Goal: Complete application form

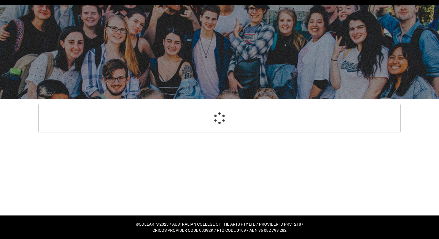
select select "GenderOptions.[DEMOGRAPHIC_DATA]"
select select "MailingCountry_Options.1101"
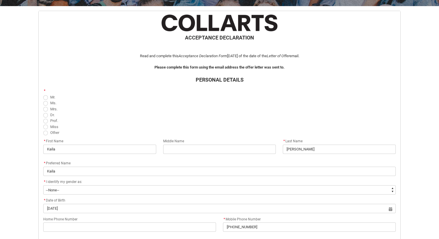
scroll to position [110, 0]
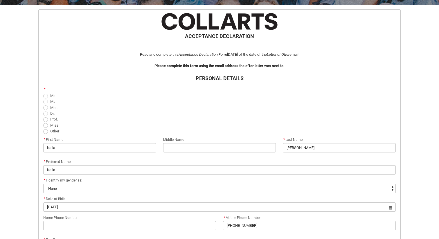
click at [44, 108] on span "REDU_Acceptance_Declaration flow" at bounding box center [45, 107] width 5 height 5
click at [43, 104] on input "Mrs." at bounding box center [43, 104] width 0 height 0
radio input "true"
click at [44, 102] on span "REDU_Acceptance_Declaration flow" at bounding box center [45, 102] width 5 height 5
click at [43, 98] on input "Ms." at bounding box center [43, 98] width 0 height 0
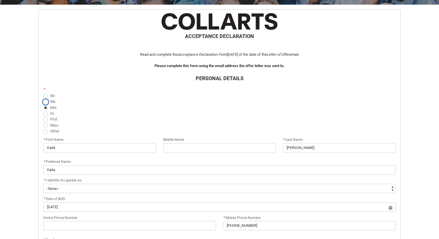
radio input "true"
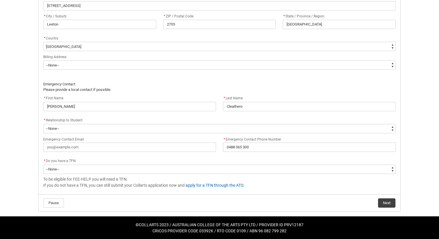
scroll to position [385, 0]
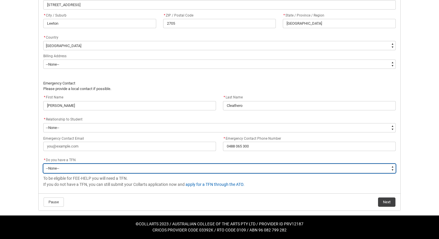
click at [71, 172] on select "--None-- Yes No" at bounding box center [219, 168] width 352 height 9
type lightning-select "Choice_Yes"
select select "Choice_Yes"
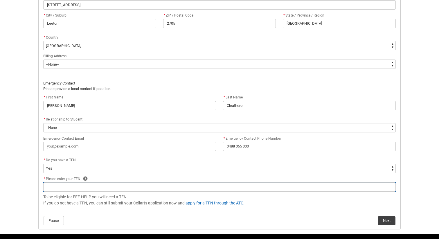
click at [78, 182] on input "REDU_Acceptance_Declaration flow" at bounding box center [219, 186] width 352 height 9
paste input "645135863"
type lightning-primitive-input-simple "645135863"
type input "645135863"
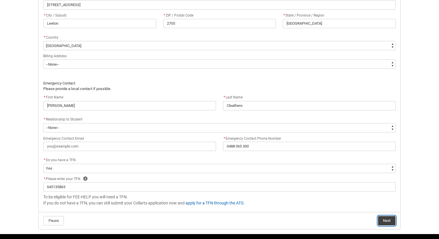
drag, startPoint x: 386, startPoint y: 221, endPoint x: 377, endPoint y: 223, distance: 8.6
click at [386, 221] on button "Next" at bounding box center [386, 220] width 17 height 9
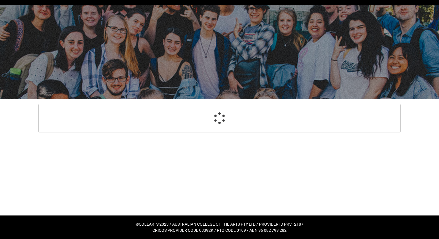
select select "GenderOptions.[DEMOGRAPHIC_DATA]"
select select "MailingCountry_Options.1101"
select select "Choice_Yes"
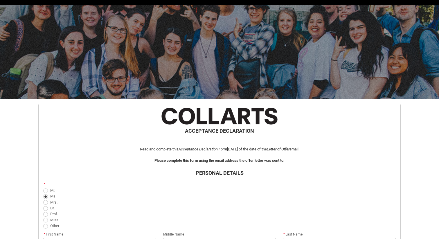
scroll to position [393, 0]
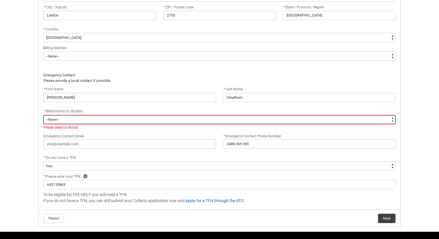
click at [67, 116] on select "--None-- Mother Father Sibling Child Partner Relation Friend" at bounding box center [219, 119] width 352 height 9
type lightning-select "EmergencyContact_RelationshipOptions.Mother"
select select "EmergencyContact_RelationshipOptions.Mother"
drag, startPoint x: 382, startPoint y: 215, endPoint x: 395, endPoint y: 222, distance: 14.5
click at [382, 215] on button "Next" at bounding box center [386, 218] width 17 height 9
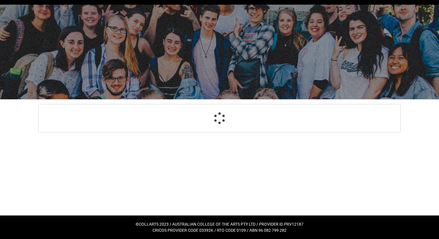
select select "Payment_Type_FEE_HELP"
select select "Study_Mode_FullTime"
select select "StudyMethod_Online"
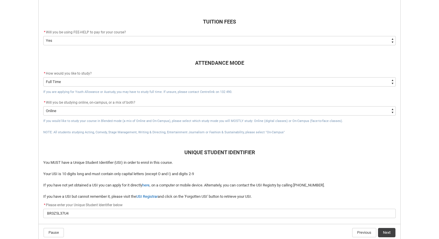
scroll to position [208, 0]
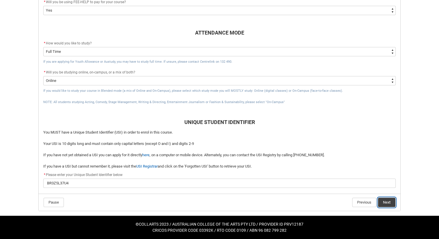
click at [385, 202] on button "Next" at bounding box center [386, 202] width 17 height 9
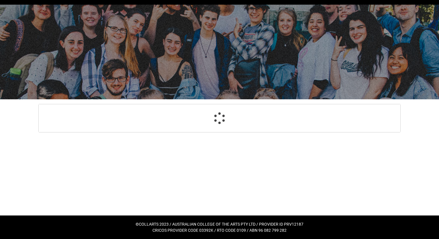
select select "Country_of_Birth_L1.1100"
select select "Citizenship_Options.[DEMOGRAPHIC_DATA]"
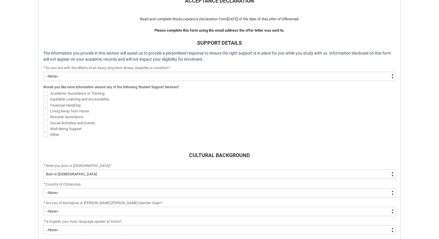
scroll to position [143, 0]
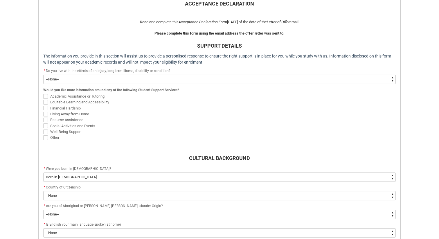
click at [66, 75] on select "--None-- Yes No" at bounding box center [219, 79] width 352 height 9
type lightning-select "Choice_No"
select select "Choice_No"
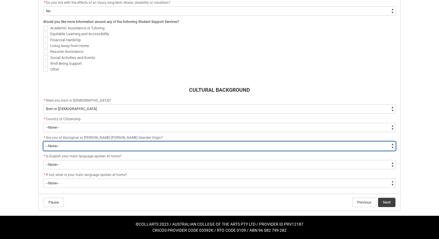
click at [81, 146] on select "--None-- Non indigenous – neither [DEMOGRAPHIC_DATA] nor [PERSON_NAME] [PERSON_…" at bounding box center [219, 145] width 352 height 9
type lightning-select "aboriginalTorresStraitIslander_Options.9"
select select "aboriginalTorresStraitIslander_Options.9"
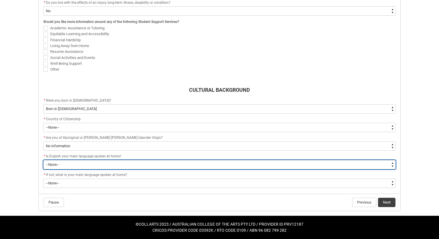
click at [75, 165] on select "--None-- Student/Applicant/Staff speaks only English at permanent home residenc…" at bounding box center [219, 164] width 352 height 9
type lightning-select "ContactLanguageSpokenAtHome.0001"
select select "ContactLanguageSpokenAtHome.0001"
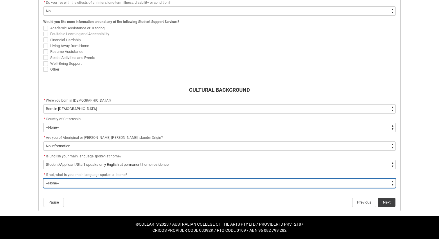
click at [75, 185] on select "--None-- 1101 Gaelic ([GEOGRAPHIC_DATA]) 1102 Irish 1103 Welsh 1199 Celtic, nec…" at bounding box center [219, 183] width 352 height 9
type lightning-select "L3PicklistChoice.1101"
select select "L3PicklistChoice.1101"
click at [75, 184] on select "--None-- 1101 Gaelic ([GEOGRAPHIC_DATA]) 1102 Irish 1103 Welsh 1199 Celtic, nec…" at bounding box center [219, 183] width 352 height 9
click at [102, 183] on select "--None-- 1101 Gaelic ([GEOGRAPHIC_DATA]) 1102 Irish 1103 Welsh 1199 Celtic, nec…" at bounding box center [219, 183] width 352 height 9
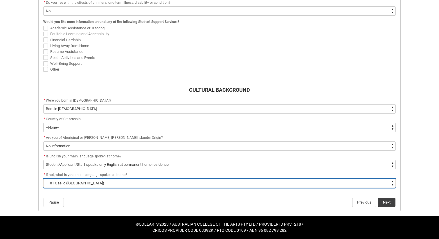
click at [87, 184] on select "--None-- 1101 Gaelic ([GEOGRAPHIC_DATA]) 1102 Irish 1103 Welsh 1199 Celtic, nec…" at bounding box center [219, 183] width 352 height 9
type lightning-select "FlowImplicit__DefaultTextChoiceName"
select select "FlowImplicit__DefaultTextChoiceName"
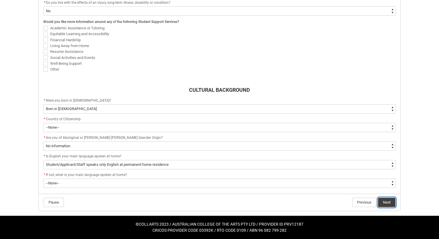
click at [386, 198] on button "Next" at bounding box center [386, 202] width 17 height 9
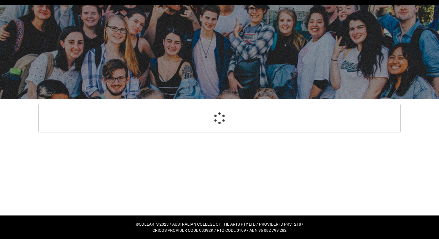
scroll to position [217, 0]
select select "Choice_No"
select select "Country_of_Birth_L1.1100"
select select "Citizenship_Options.[DEMOGRAPHIC_DATA]"
select select "aboriginalTorresStraitIslander_Options.9"
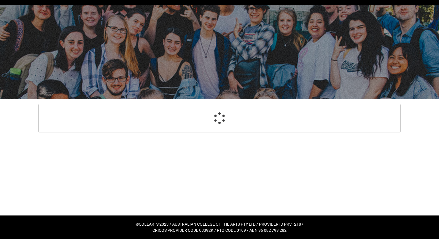
select select "ContactLanguageSpokenAtHome.0001"
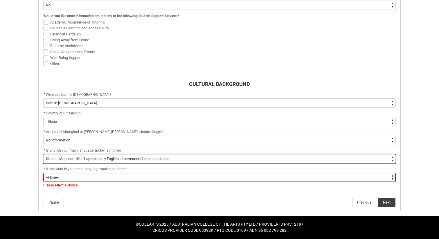
click at [72, 159] on select "--None-- Student/Applicant/Staff speaks only English at permanent home residenc…" at bounding box center [219, 158] width 352 height 9
type lightning-select "ContactLanguageSpokenAtHome.****"
select select "ContactLanguageSpokenAtHome.****"
click at [79, 159] on select "--None-- Student/Applicant/Staff speaks only English at permanent home residenc…" at bounding box center [219, 158] width 352 height 9
type lightning-select "ContactLanguageSpokenAtHome.0001"
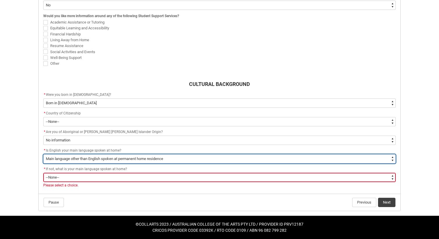
select select "ContactLanguageSpokenAtHome.0001"
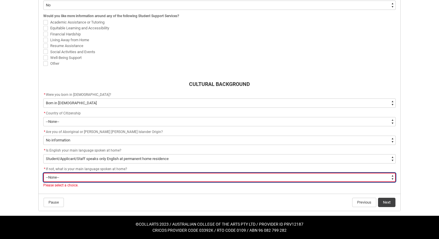
click at [74, 177] on select "--None-- 1101 Gaelic ([GEOGRAPHIC_DATA]) 1102 Irish 1103 Welsh 1199 Celtic, nec…" at bounding box center [219, 177] width 352 height 9
type lightning-select "L3PicklistChoice.1101"
select select "L3PicklistChoice.1101"
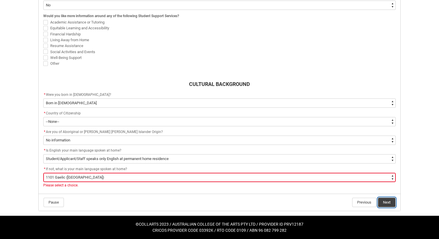
click at [383, 201] on button "Next" at bounding box center [386, 202] width 17 height 9
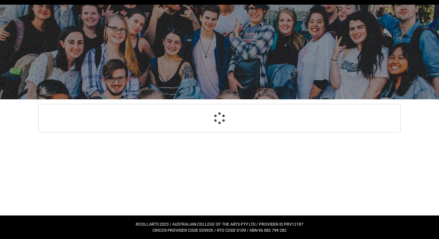
select select "HeardCollarts_Options.Word of mouth"
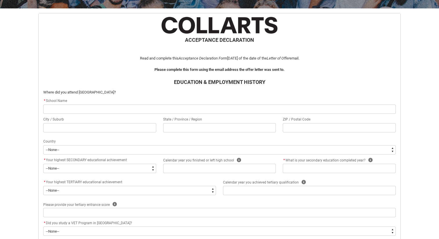
scroll to position [109, 0]
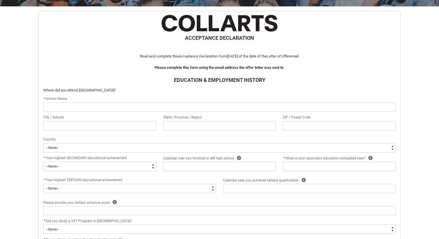
type lightning-primitive-input-simple "L"
type input "L"
type lightning-primitive-input-simple "Le"
type input "Le"
type lightning-primitive-input-simple "[PERSON_NAME]"
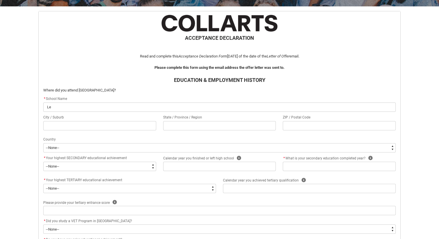
type input "[PERSON_NAME]"
type lightning-primitive-input-simple "Leet"
type input "Leet"
type lightning-primitive-input-simple "Leeto"
type input "Leeto"
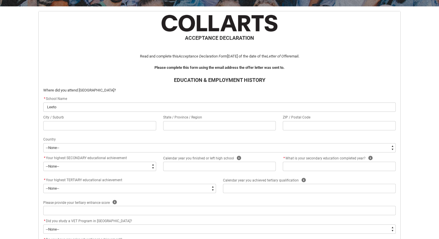
type lightning-primitive-input-simple "Leeton"
type input "Leeton"
type lightning-primitive-input-simple "Leeton"
type input "Leeton"
type lightning-primitive-input-simple "Leeton H"
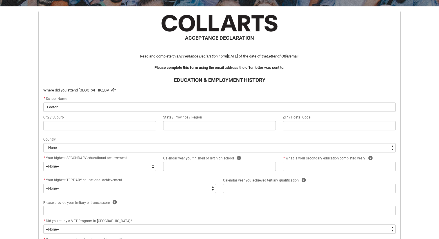
type input "Leeton H"
type lightning-primitive-input-simple "Leeton Hi"
type input "Leeton Hi"
type lightning-primitive-input-simple "[PERSON_NAME]"
type input "[PERSON_NAME]"
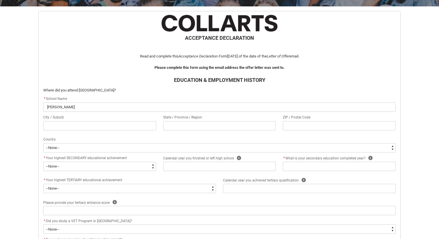
type lightning-primitive-input-simple "Leeton High"
type input "Leeton High"
type lightning-primitive-input-simple "Leeton High"
type input "Leeton High"
type lightning-primitive-input-simple "Leeton High S"
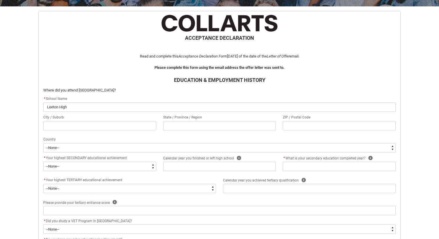
type input "Leeton High S"
type lightning-primitive-input-simple "Leeton High Sc"
type input "Leeton High Sc"
type lightning-primitive-input-simple "Leeton High Sch"
type input "Leeton High Sch"
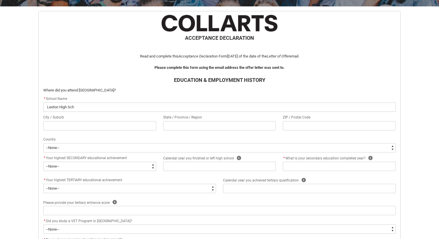
type lightning-primitive-input-simple "Leeton High Scho"
type input "Leeton High Scho"
type lightning-primitive-input-simple "Leeton High Schoo"
type input "Leeton High Schoo"
type lightning-primitive-input-simple "[GEOGRAPHIC_DATA]"
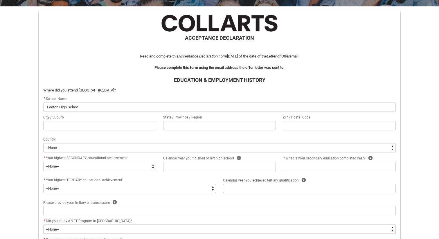
type input "[GEOGRAPHIC_DATA]"
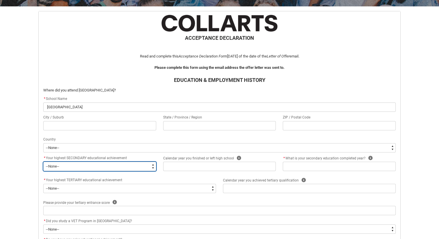
click at [90, 166] on select "--None-- Did not go to school Year 8 or below Year 9 or equivalent Completed Ye…" at bounding box center [99, 166] width 113 height 9
type lightning-select "HighestSchoolLevel_12"
select select "HighestSchoolLevel_12"
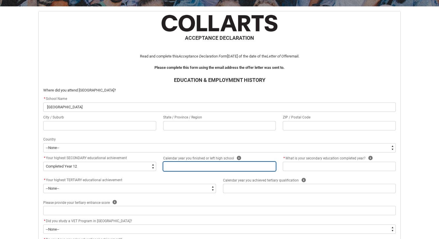
click at [196, 168] on input "REDU_Acceptance_Declaration flow" at bounding box center [219, 166] width 113 height 9
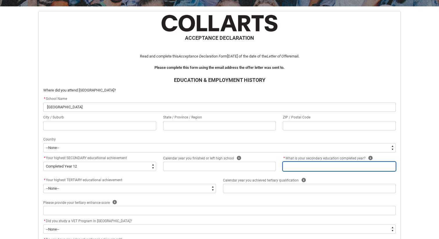
click at [311, 168] on input "REDU_Acceptance_Declaration flow" at bounding box center [339, 166] width 113 height 9
type lightning-primitive-input-simple "2"
type input "2"
type lightning-primitive-input-simple "20"
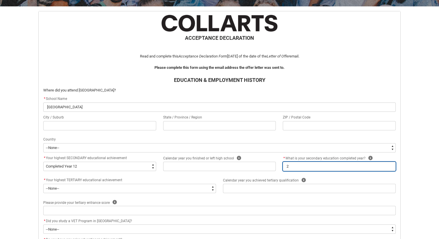
type input "20"
type lightning-primitive-input-simple "202"
type input "202"
type lightning-primitive-input-simple "2020"
type input "2020"
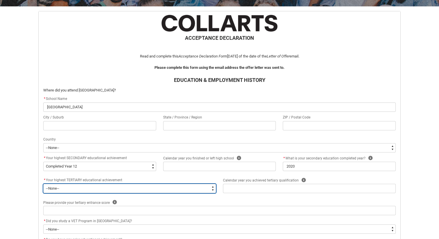
click at [82, 191] on select "--None-- A Complete Final Year of Secondary Education at School A Complete VET …" at bounding box center [129, 188] width 173 height 9
type lightning-select "TertiaryEducation_Options.A Complete Final Year of Secondary Education at School"
select select "TertiaryEducation_Options.A Complete Final Year of Secondary Education at School"
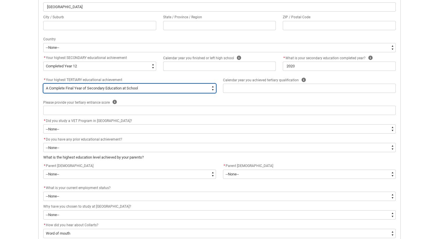
scroll to position [214, 0]
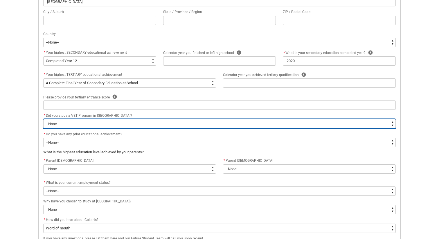
click at [104, 123] on select "--None-- Yes No" at bounding box center [219, 123] width 352 height 9
type lightning-select "Choice_No"
select select "Choice_No"
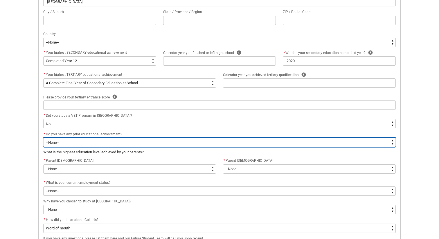
click at [75, 141] on select "--None-- Yes No" at bounding box center [219, 142] width 352 height 9
type lightning-select "choice_N"
select select "choice_N"
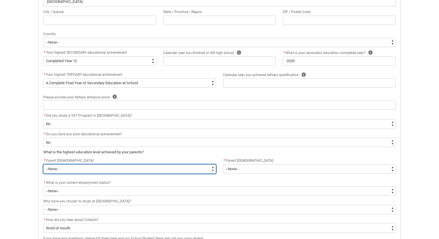
click at [77, 170] on select "--None-- Postgraduate qualification (e.g. Postgraduate Diploma, Master's, PhD) …" at bounding box center [129, 168] width 173 height 9
type lightning-select "ParentEducationLevel_Options.49"
select select "ParentEducationLevel_Options.49"
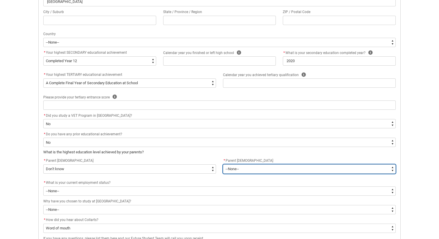
click at [261, 166] on select "--None-- Postgraduate qualification (e.g. Postgraduate Diploma, Master's, PhD) …" at bounding box center [309, 168] width 173 height 9
type lightning-select "ParentEducationLevel2_Options.49"
select select "ParentEducationLevel2_Options.49"
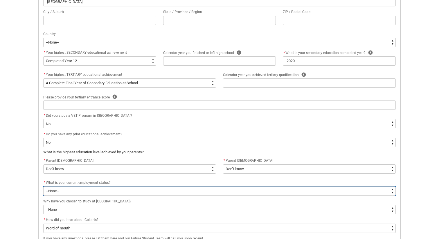
click at [140, 194] on select "--None-- [DEMOGRAPHIC_DATA] [DEMOGRAPHIC_DATA] [DEMOGRAPHIC_DATA] - not employi…" at bounding box center [219, 190] width 352 height 9
type lightning-select "EmploymentStatus_Options.01"
select select "EmploymentStatus_Options.01"
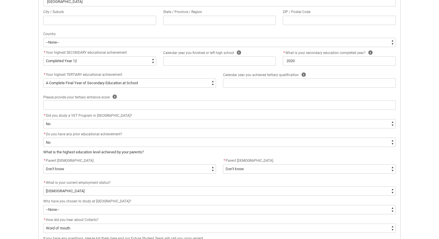
click at [131, 176] on flowruntime-screen-field "* Parent [DEMOGRAPHIC_DATA] * --None-- Postgraduate qualification (e.g. Postgra…" at bounding box center [130, 166] width 180 height 19
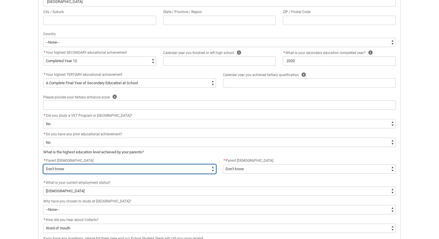
click at [136, 167] on select "--None-- Postgraduate qualification (e.g. Postgraduate Diploma, Master's, PhD) …" at bounding box center [129, 168] width 173 height 9
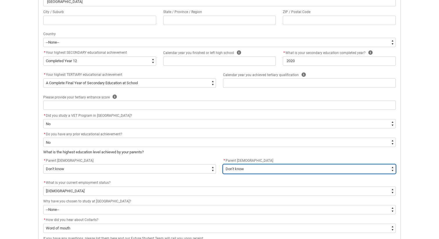
click at [255, 170] on select "--None-- Postgraduate qualification (e.g. Postgraduate Diploma, Master's, PhD) …" at bounding box center [309, 168] width 173 height 9
type lightning-select "ParentEducationLevel2_Options.23"
select select "ParentEducationLevel2_Options.23"
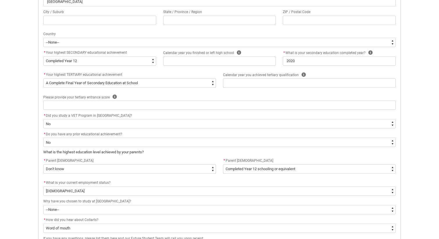
click at [117, 179] on div "* What is your current employment status?" at bounding box center [219, 182] width 352 height 7
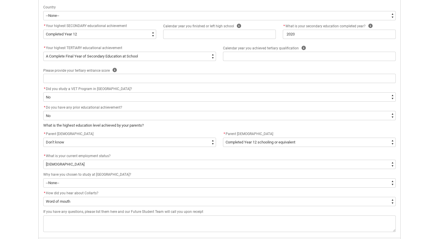
scroll to position [245, 0]
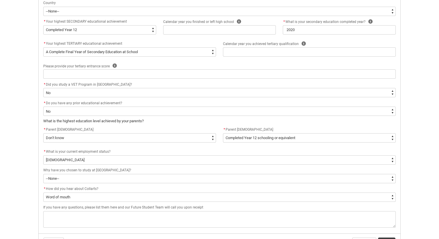
drag, startPoint x: 128, startPoint y: 152, endPoint x: 125, endPoint y: 152, distance: 3.2
click at [128, 152] on div "* What is your current employment status?" at bounding box center [219, 151] width 352 height 7
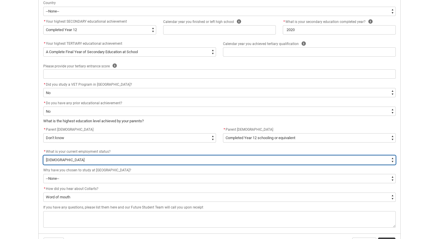
click at [102, 159] on select "--None-- [DEMOGRAPHIC_DATA] [DEMOGRAPHIC_DATA] [DEMOGRAPHIC_DATA] - not employi…" at bounding box center [219, 159] width 352 height 9
type lightning-select "EmploymentStatus_Options.07"
select select "EmploymentStatus_Options.07"
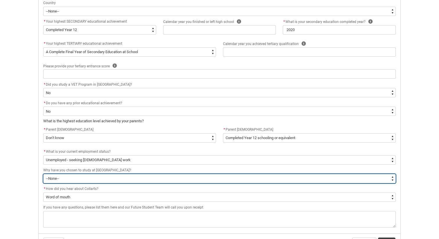
click at [87, 179] on select "--None-- To get a job To develop my existing business To start my own business …" at bounding box center [219, 178] width 352 height 9
click at [66, 180] on select "--None-- To get a job To develop my existing business To start my own business …" at bounding box center [219, 178] width 352 height 9
type lightning-select "StudyReason_Options.01"
select select "StudyReason_Options.01"
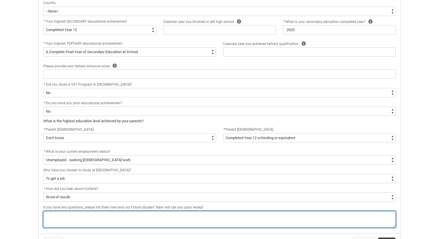
click at [86, 219] on textarea "REDU_Acceptance_Declaration flow" at bounding box center [219, 219] width 352 height 17
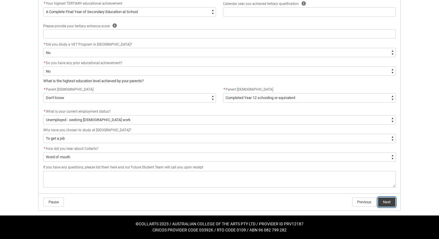
drag, startPoint x: 393, startPoint y: 203, endPoint x: 385, endPoint y: 205, distance: 8.3
click at [393, 203] on button "Next" at bounding box center [386, 201] width 17 height 9
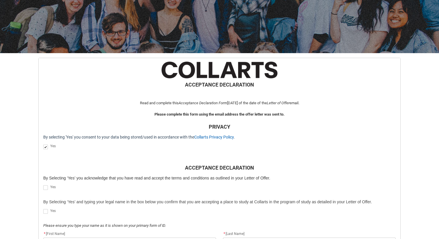
scroll to position [125, 0]
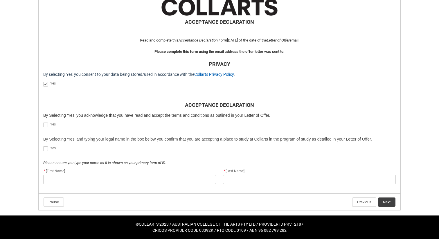
click at [47, 126] on span "REDU_Acceptance_Declaration flow" at bounding box center [45, 124] width 5 height 5
click at [43, 122] on input "REDU_Acceptance_Declaration flow" at bounding box center [43, 122] width 0 height 0
type lightning-input "true"
checkbox input "true"
drag, startPoint x: 46, startPoint y: 149, endPoint x: 61, endPoint y: 165, distance: 21.6
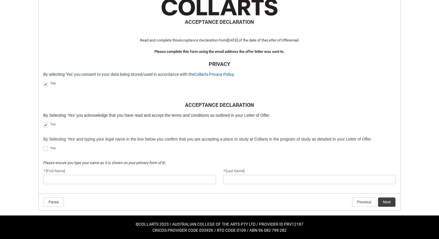
click at [46, 149] on span "REDU_Acceptance_Declaration flow" at bounding box center [45, 148] width 5 height 5
click at [43, 146] on input "REDU_Acceptance_Declaration flow" at bounding box center [43, 145] width 0 height 0
type lightning-input "true"
checkbox input "true"
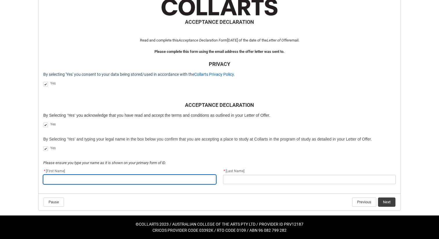
click at [91, 180] on input "REDU_Acceptance_Declaration flow" at bounding box center [129, 179] width 173 height 9
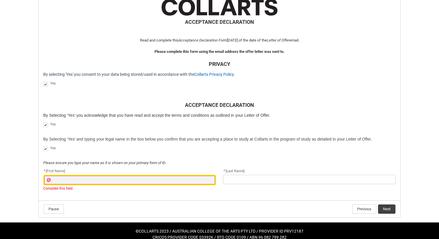
drag, startPoint x: 93, startPoint y: 199, endPoint x: 79, endPoint y: 194, distance: 14.5
click at [93, 199] on flowruntime-lwc-body "ACCEPTANCE DECLARATION Read and complete this Acceptance Declaration Form [DATE…" at bounding box center [220, 97] width 362 height 205
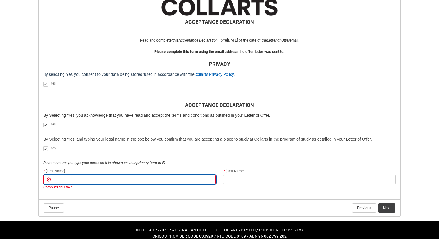
type lightning-primitive-input-simple "L"
type input "L"
type lightning-primitive-input-simple "La"
type input "La"
type lightning-primitive-input-simple "Lai"
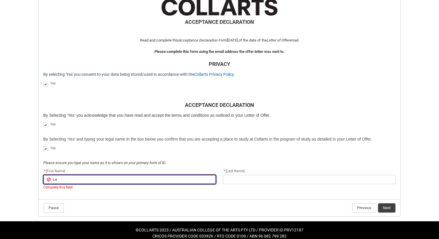
type input "Lai"
type lightning-primitive-input-simple "[PERSON_NAME]"
type input "[PERSON_NAME]"
type lightning-primitive-input-simple "Laila"
type input "Laila"
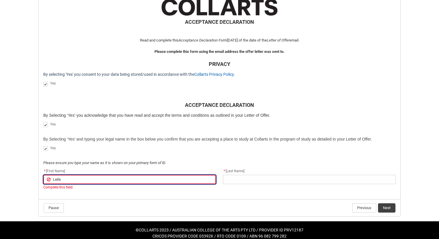
type lightning-primitive-input-simple "[PERSON_NAME]"
type input "[PERSON_NAME]"
type lightning-primitive-input-simple "Lai"
type input "Lai"
type lightning-primitive-input-simple "La"
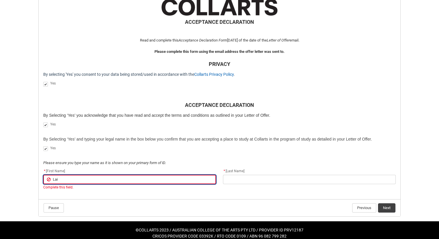
type input "La"
type lightning-primitive-input-simple "L"
type input "L"
type lightning-primitive-input-simple "L"
type input "L"
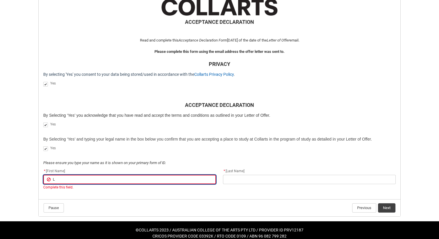
type lightning-primitive-input-simple "La"
type input "La"
type lightning-primitive-input-simple "L"
type input "L"
type lightning-primitive-input-simple "K"
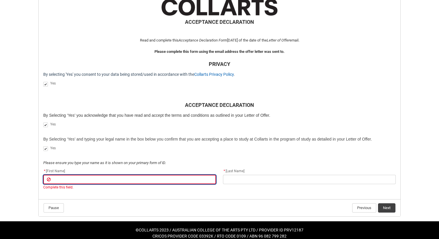
type input "K"
type lightning-primitive-input-simple "Ka"
type input "Ka"
type lightning-primitive-input-simple "[PERSON_NAME]"
type input "[PERSON_NAME]"
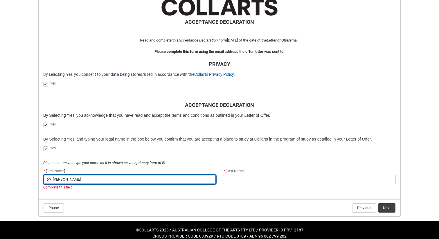
type lightning-primitive-input-simple "[PERSON_NAME]"
type input "[PERSON_NAME]"
type lightning-primitive-input-simple "Kaila"
type input "Kaila"
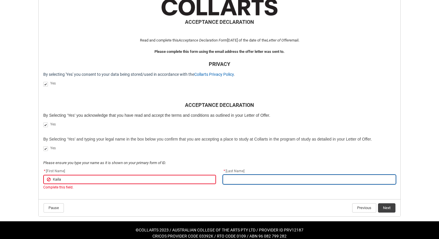
drag, startPoint x: 244, startPoint y: 180, endPoint x: 273, endPoint y: 170, distance: 30.5
click at [244, 180] on input "REDU_Acceptance_Declaration flow" at bounding box center [309, 179] width 173 height 9
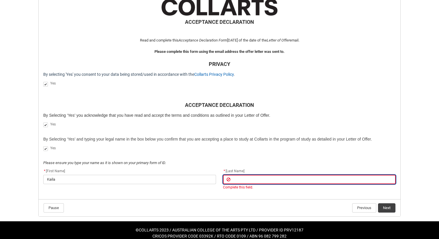
paste input "[PERSON_NAME]"
type lightning-primitive-input-simple "[PERSON_NAME]"
type input "[PERSON_NAME]"
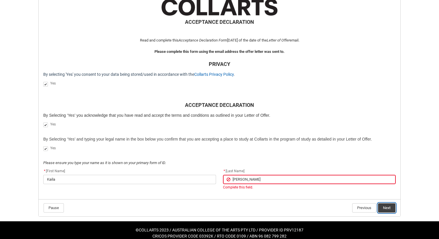
drag, startPoint x: 386, startPoint y: 208, endPoint x: 390, endPoint y: 207, distance: 3.8
click at [386, 208] on flowruntime-navigation-bar "Pause Previous Next" at bounding box center [220, 207] width 362 height 17
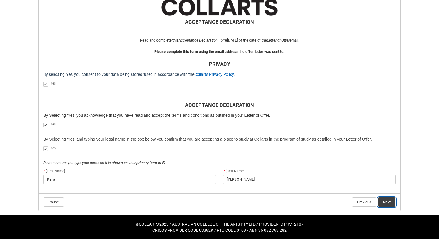
click at [389, 203] on button "Next" at bounding box center [386, 201] width 17 height 9
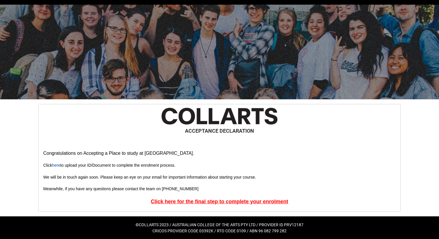
scroll to position [16, 0]
